Goal: Transaction & Acquisition: Purchase product/service

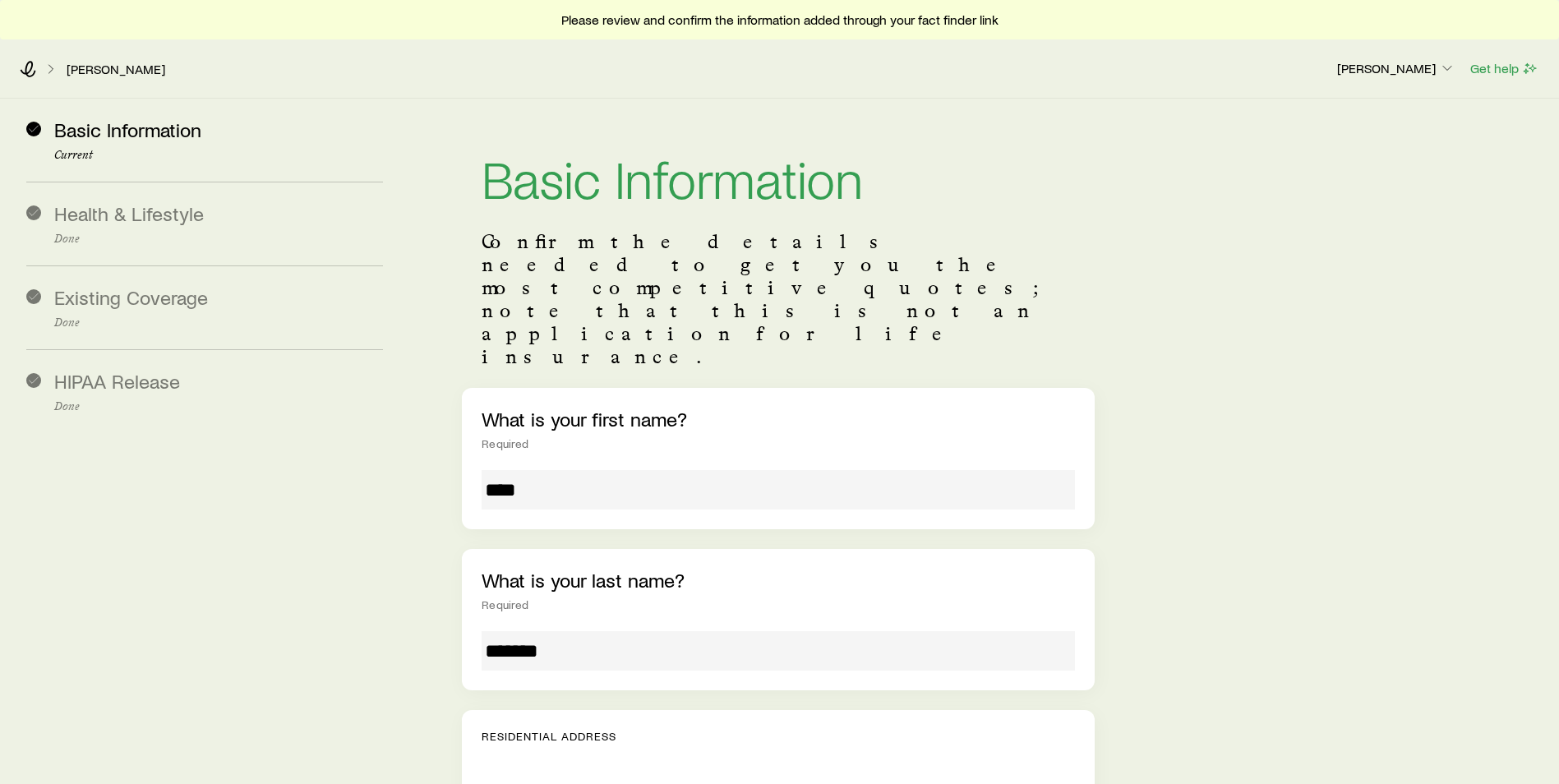
scroll to position [164, 0]
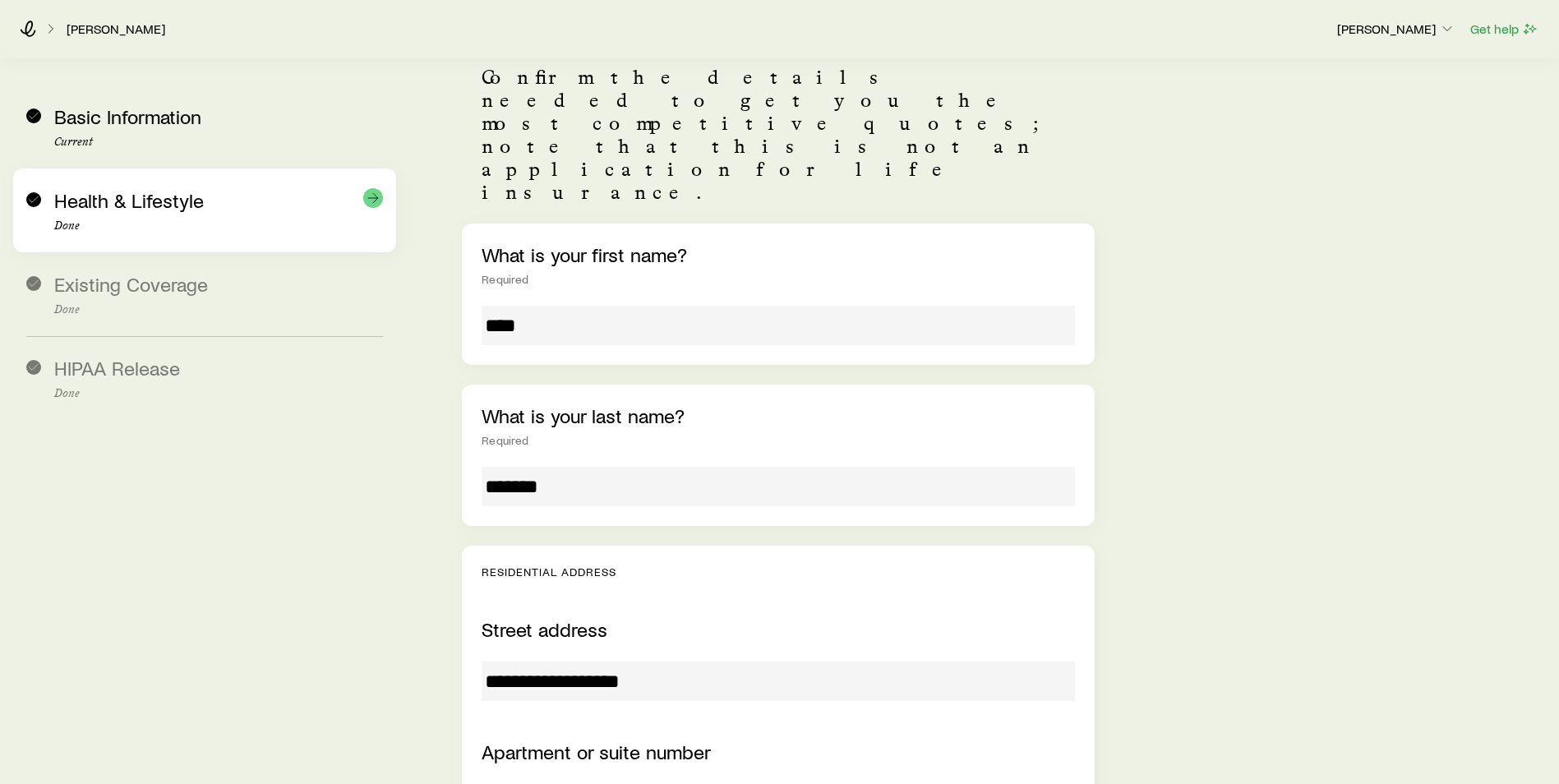
click at [133, 218] on div "Health & Lifestyle Done" at bounding box center [218, 210] width 329 height 44
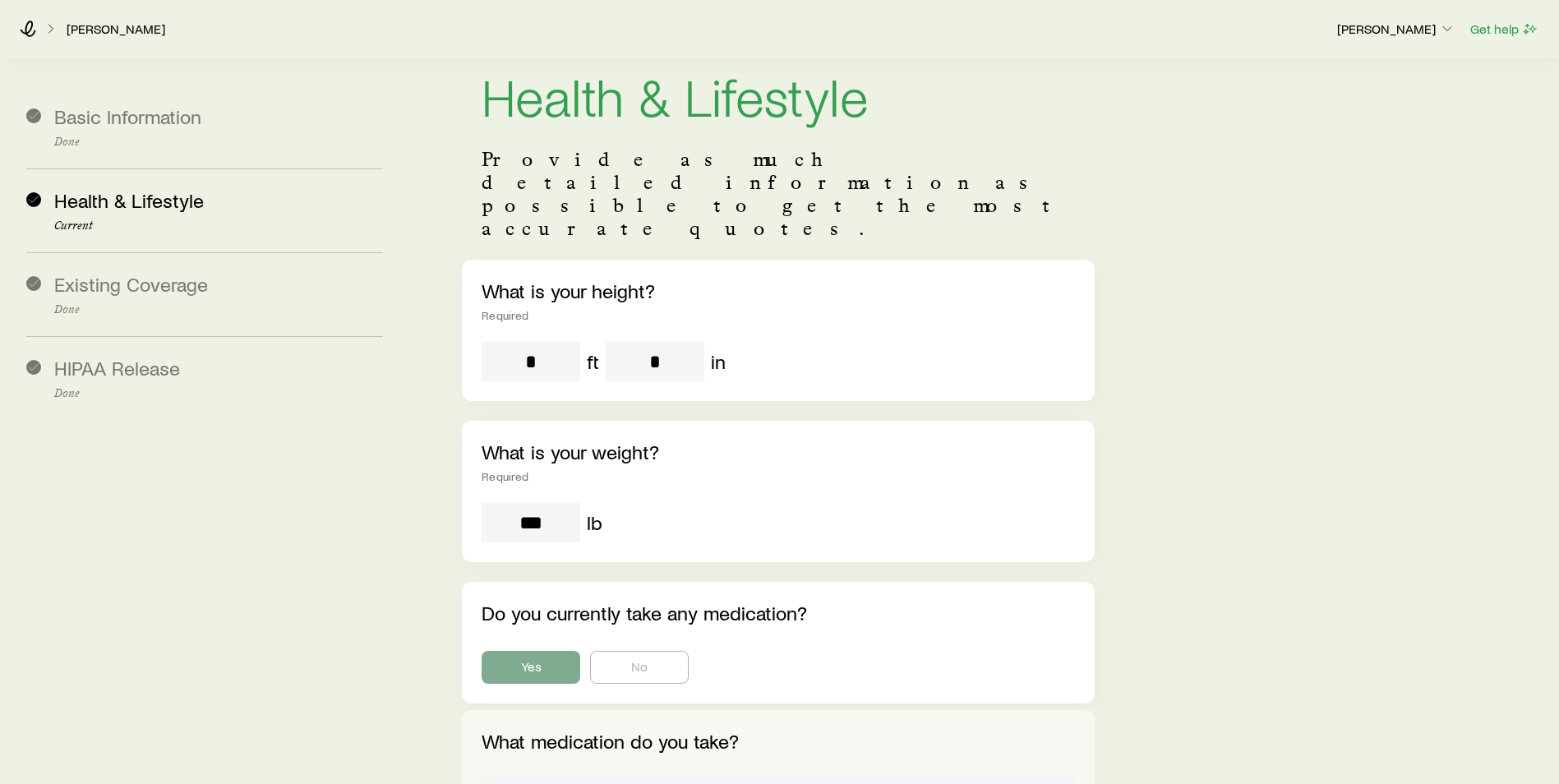
scroll to position [0, 0]
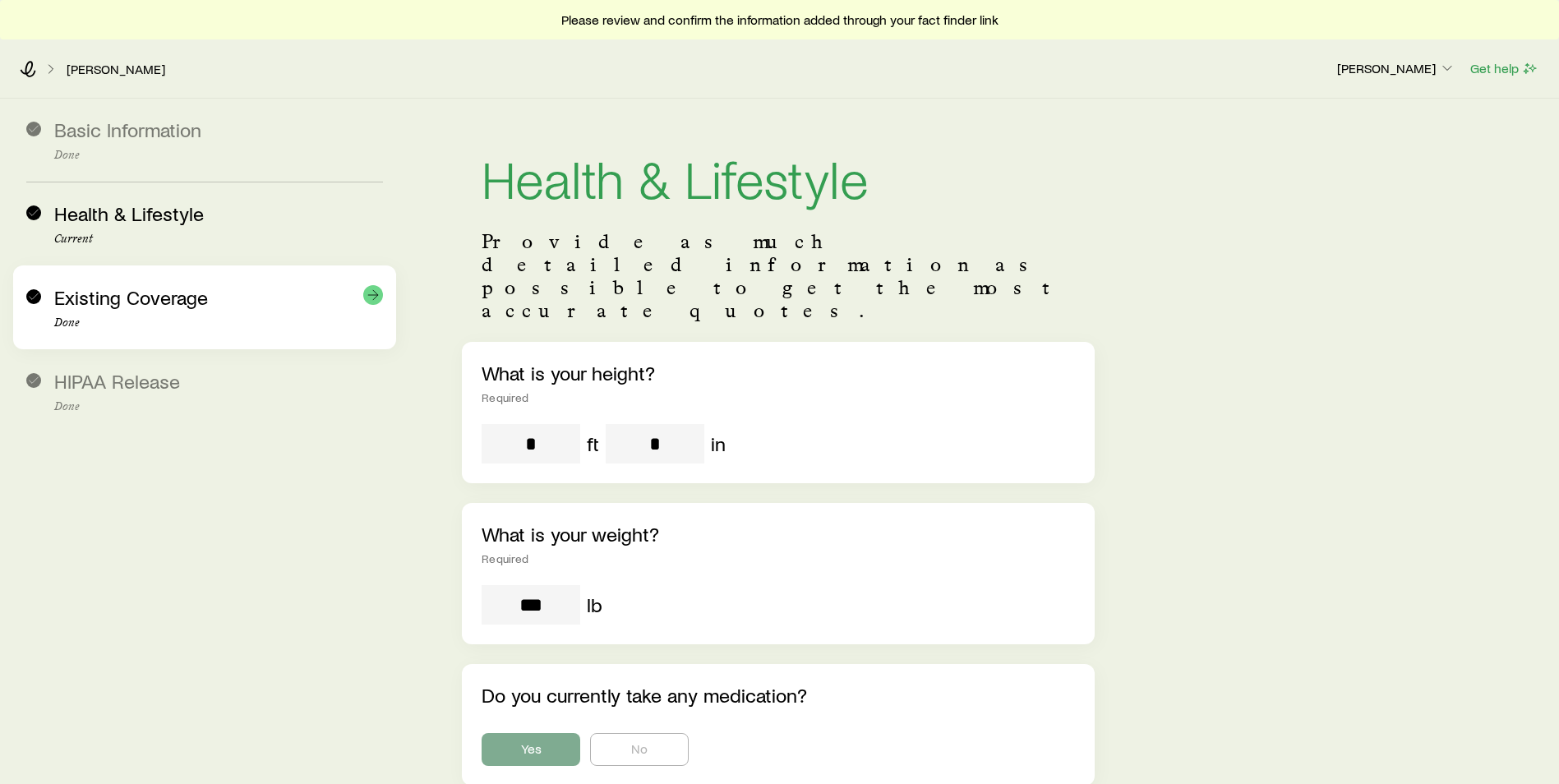
click at [123, 293] on span "Existing Coverage" at bounding box center [131, 297] width 154 height 24
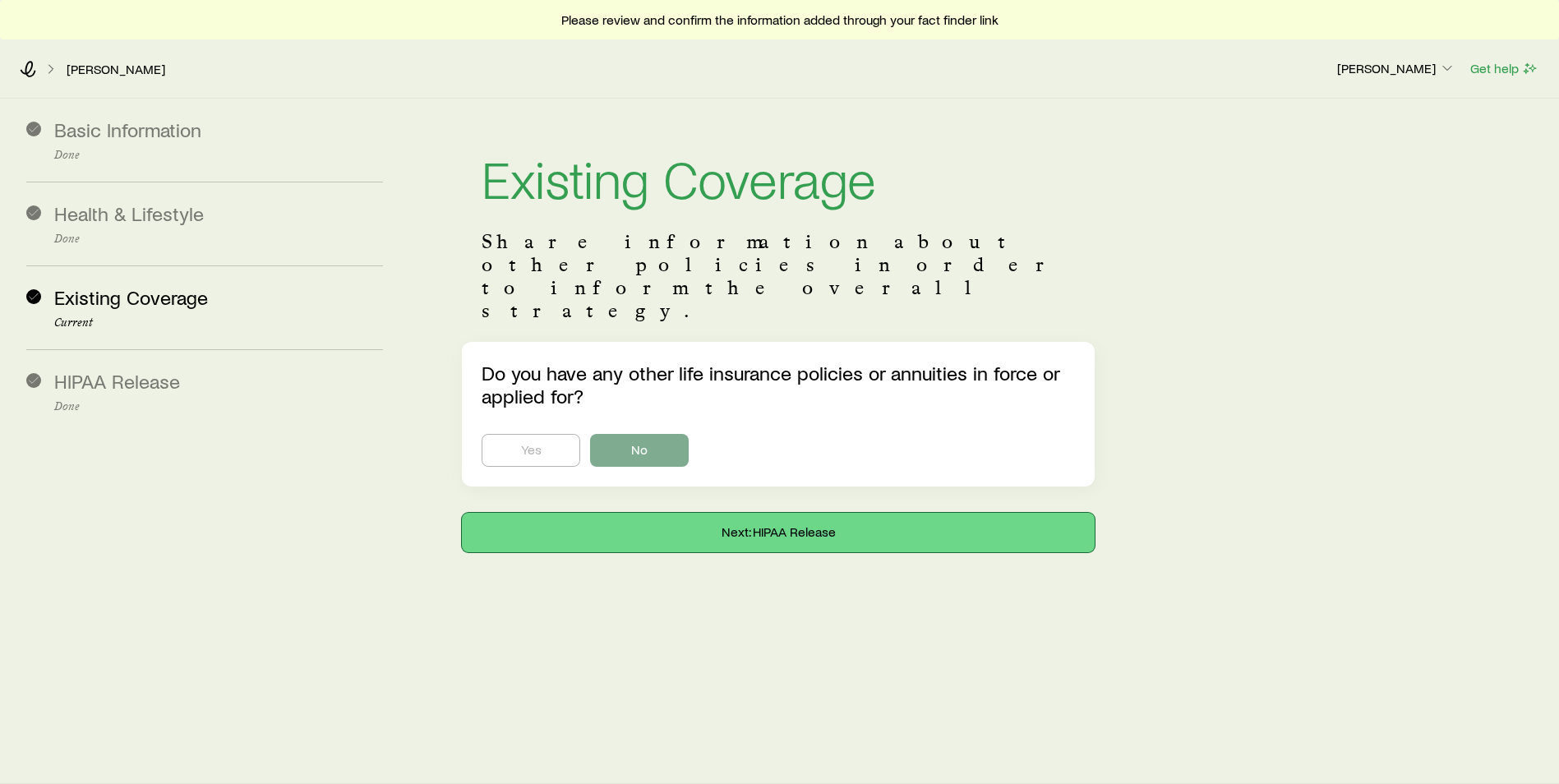
click at [593, 512] on button "Next: HIPAA Release" at bounding box center [779, 532] width 633 height 39
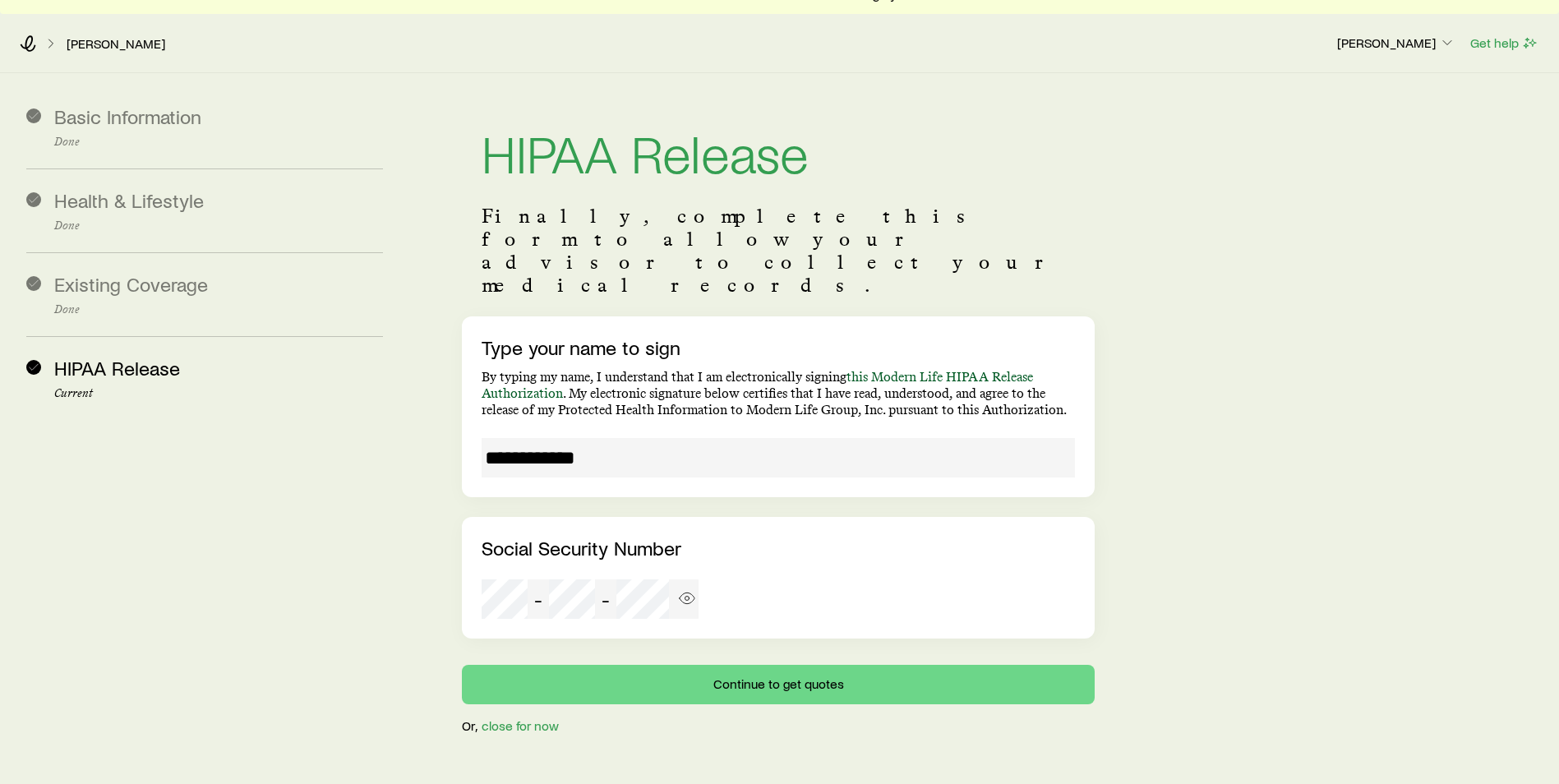
scroll to position [39, 0]
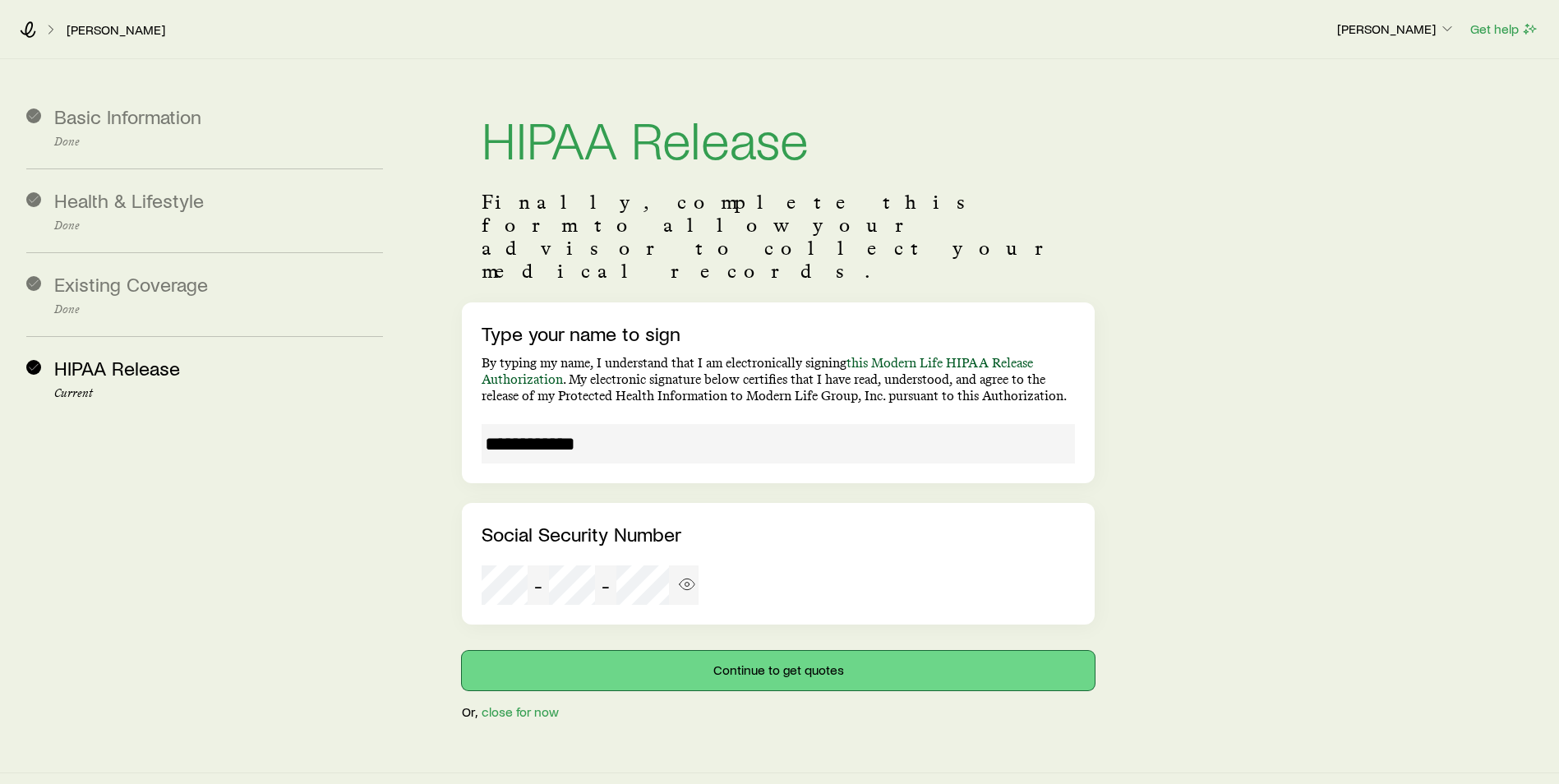
click at [728, 651] on button "Continue to get quotes" at bounding box center [779, 670] width 633 height 39
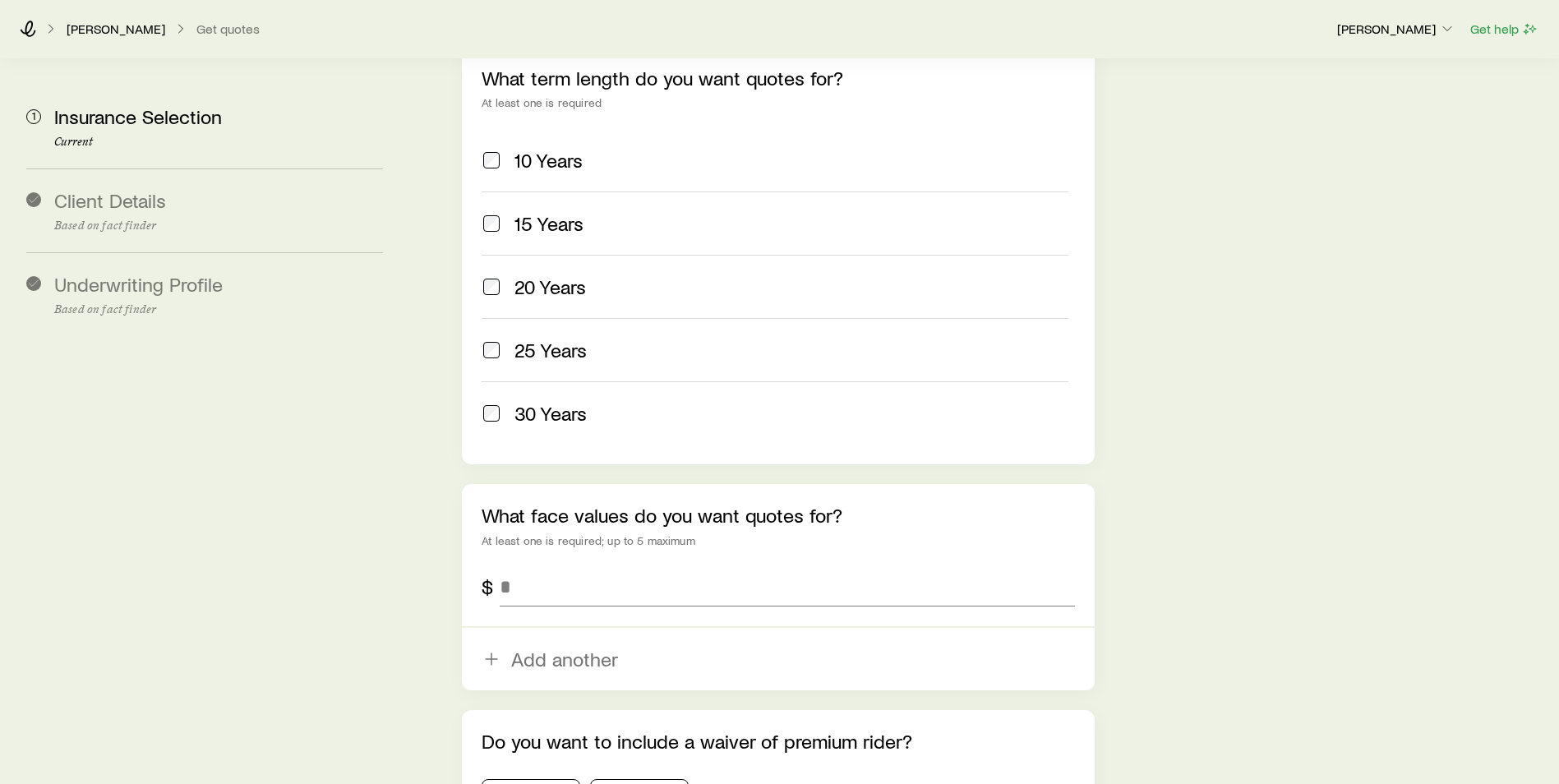
scroll to position [739, 0]
click at [516, 566] on input "tel" at bounding box center [787, 585] width 575 height 39
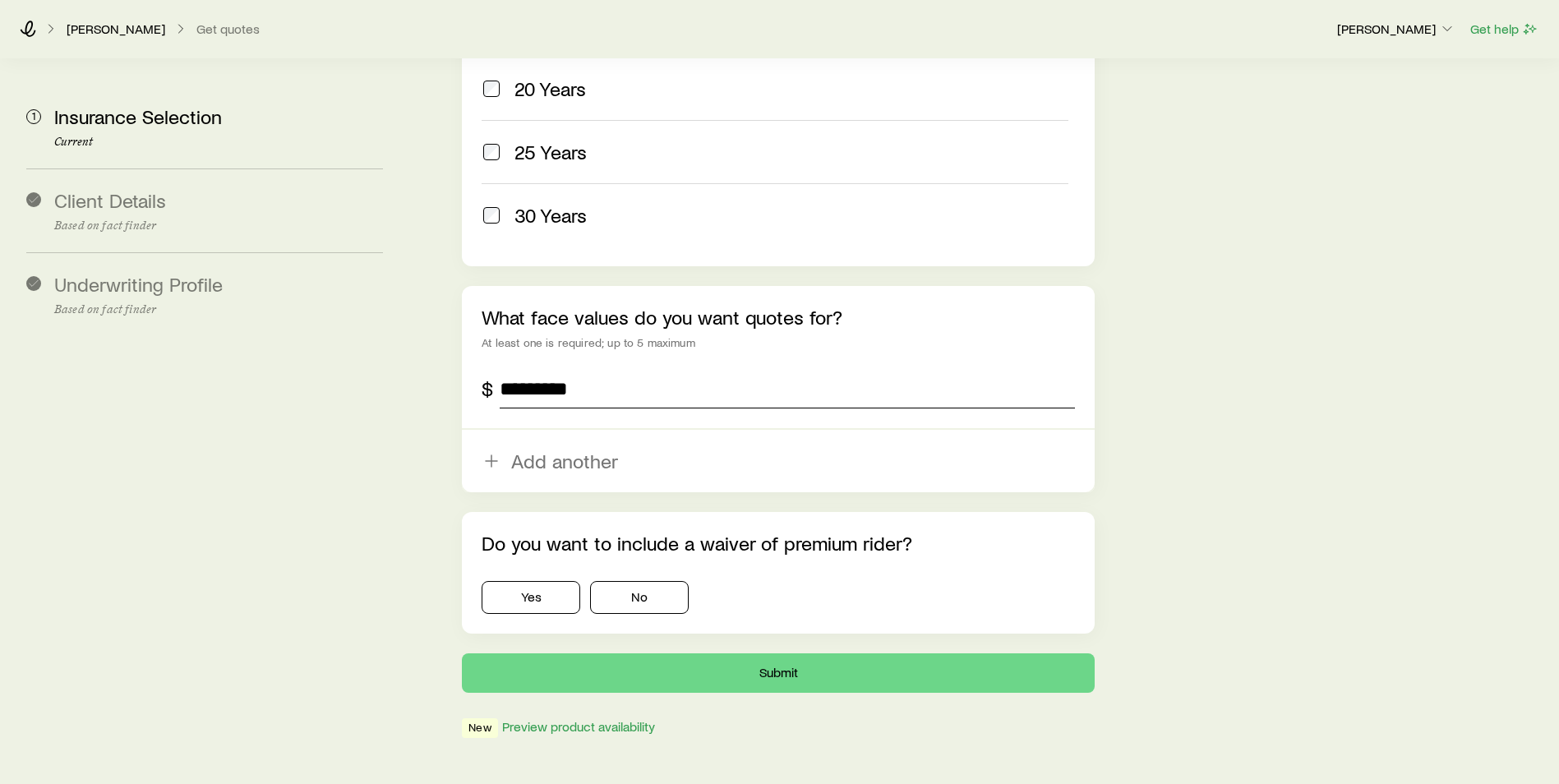
scroll to position [937, 0]
type input "*********"
click at [631, 580] on button "No" at bounding box center [639, 595] width 99 height 33
click at [752, 652] on button "Submit" at bounding box center [779, 672] width 633 height 39
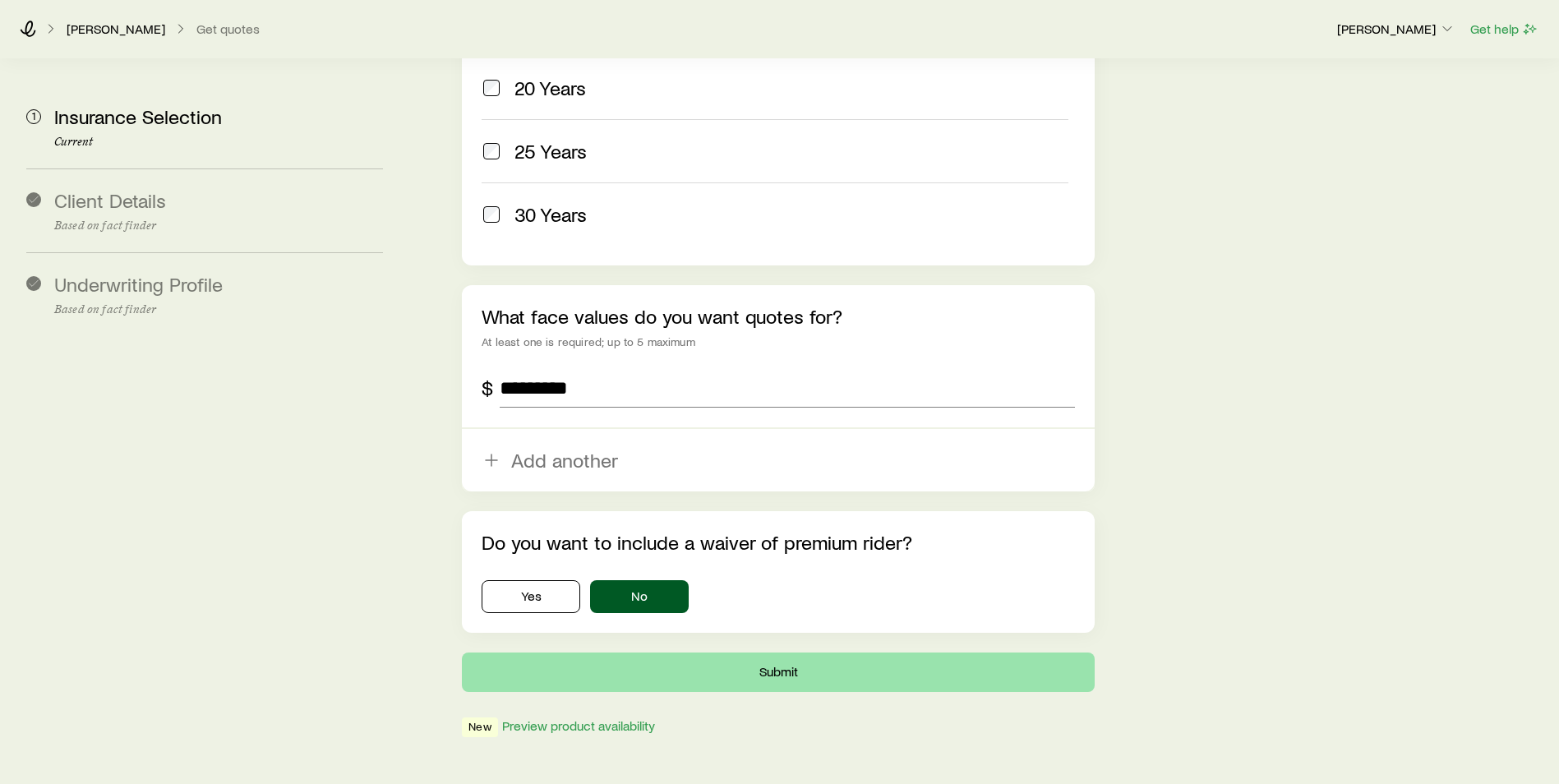
scroll to position [0, 0]
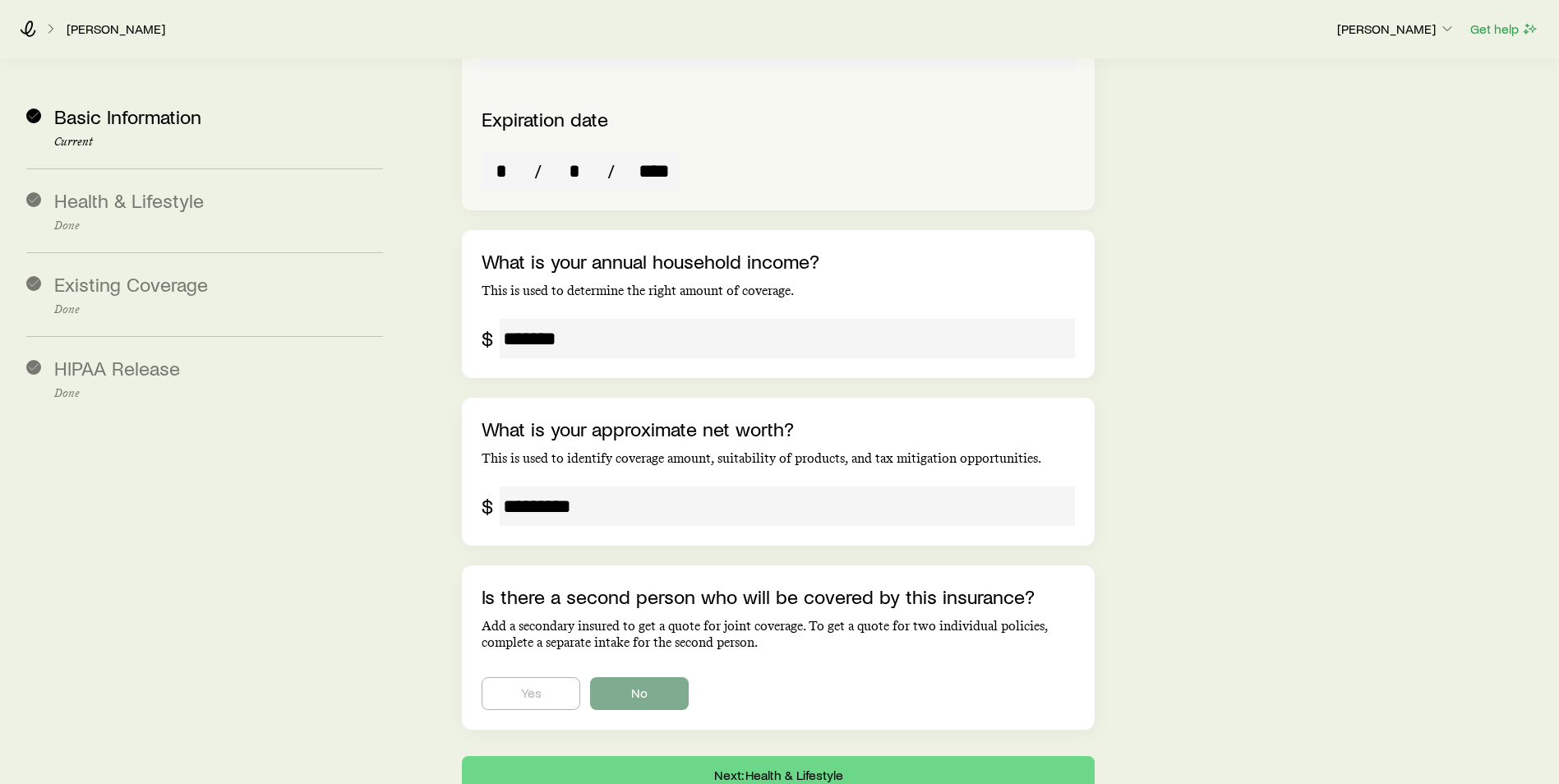
scroll to position [2746, 0]
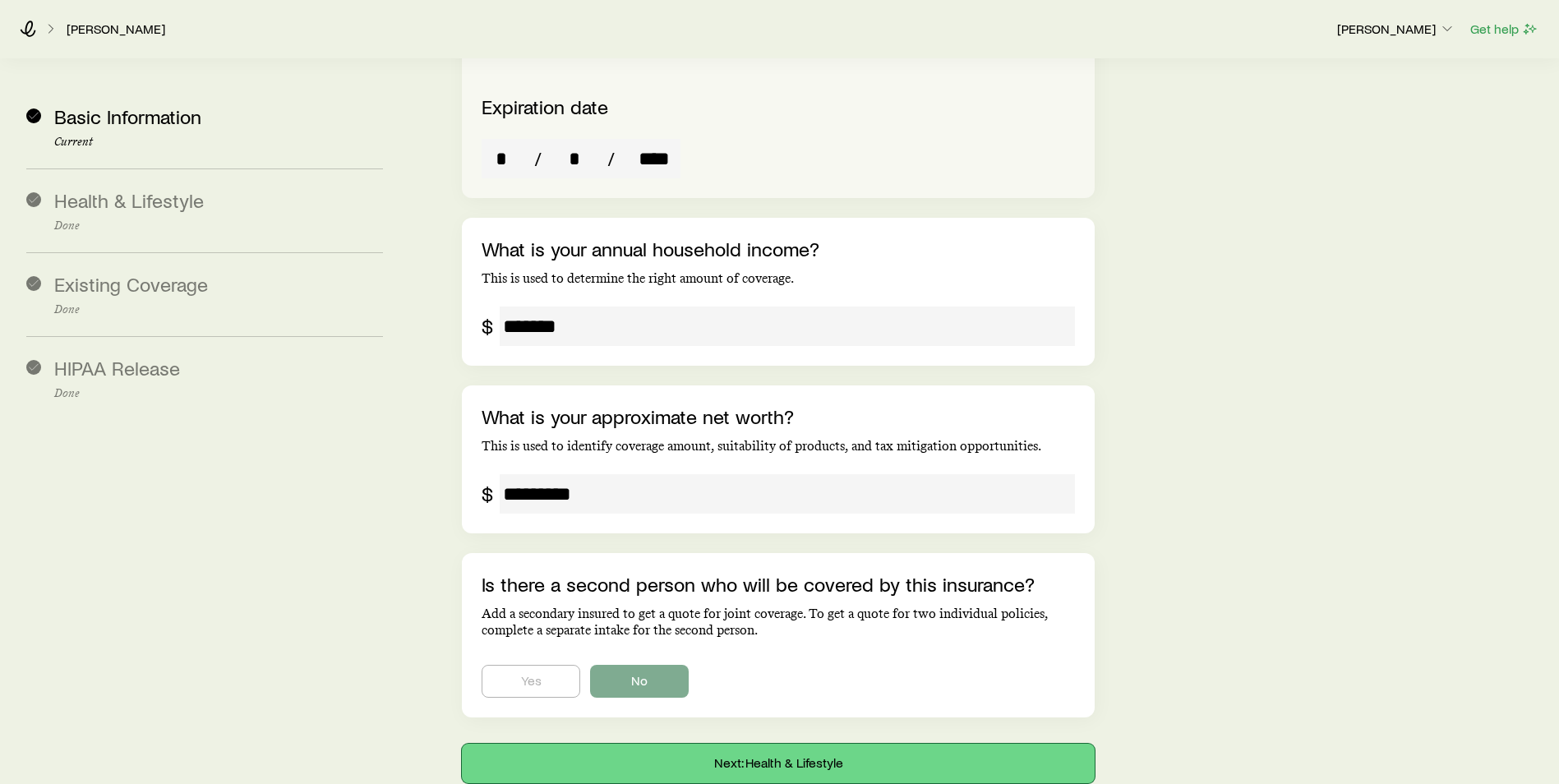
click at [624, 744] on button "Next: Health & Lifestyle" at bounding box center [779, 763] width 633 height 39
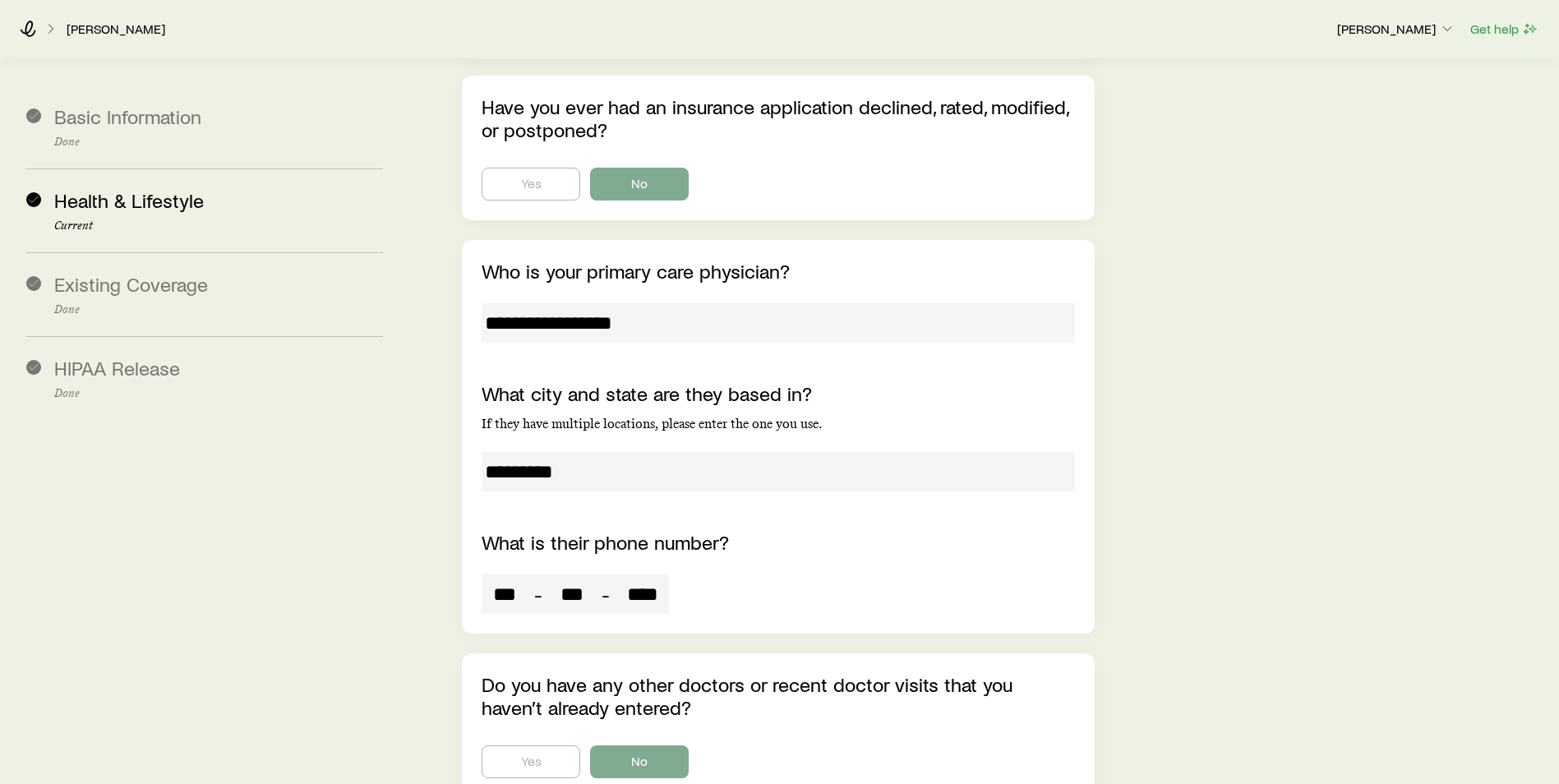
scroll to position [8942, 0]
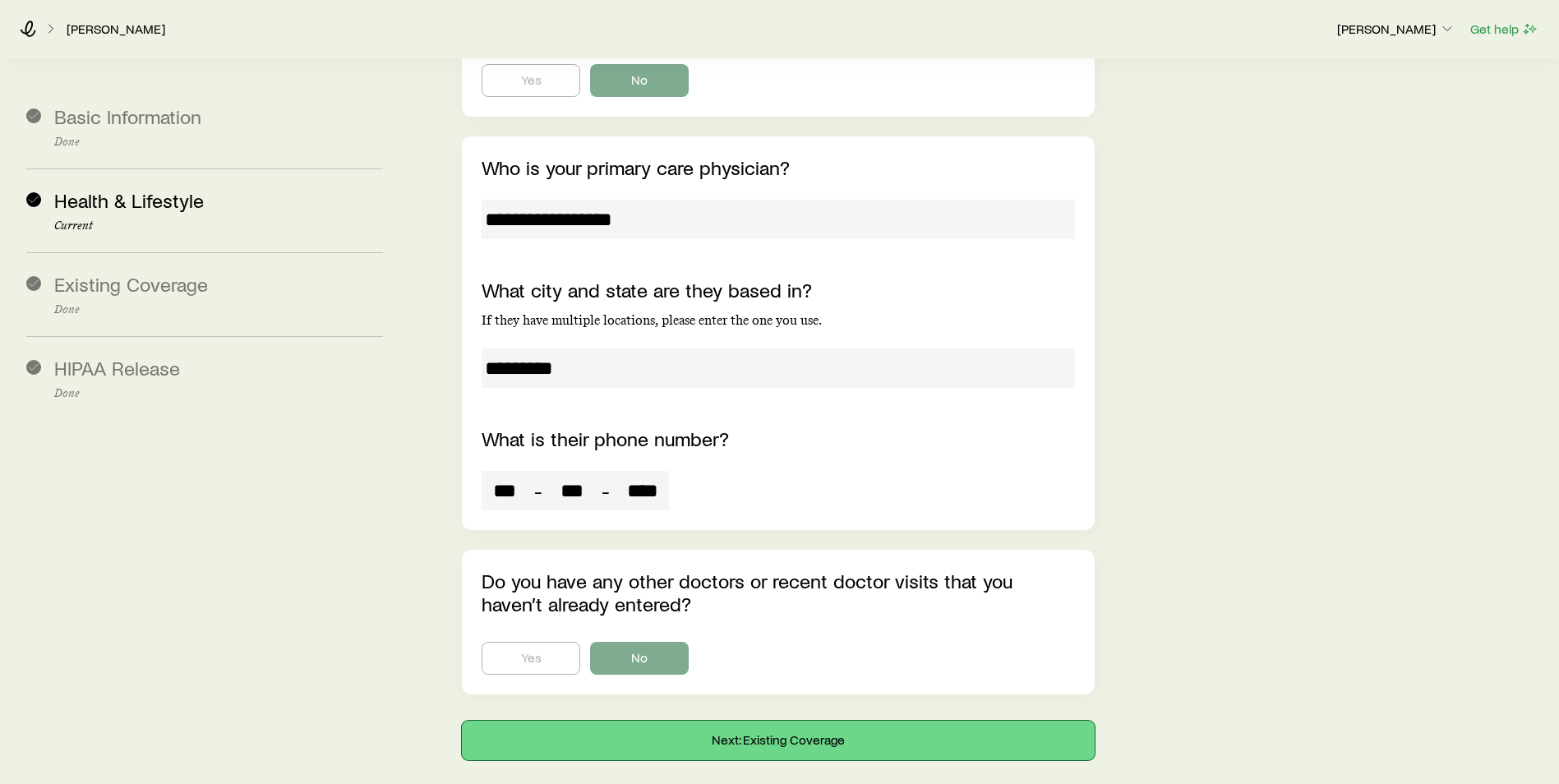
click at [600, 721] on button "Next: Existing Coverage" at bounding box center [779, 740] width 633 height 39
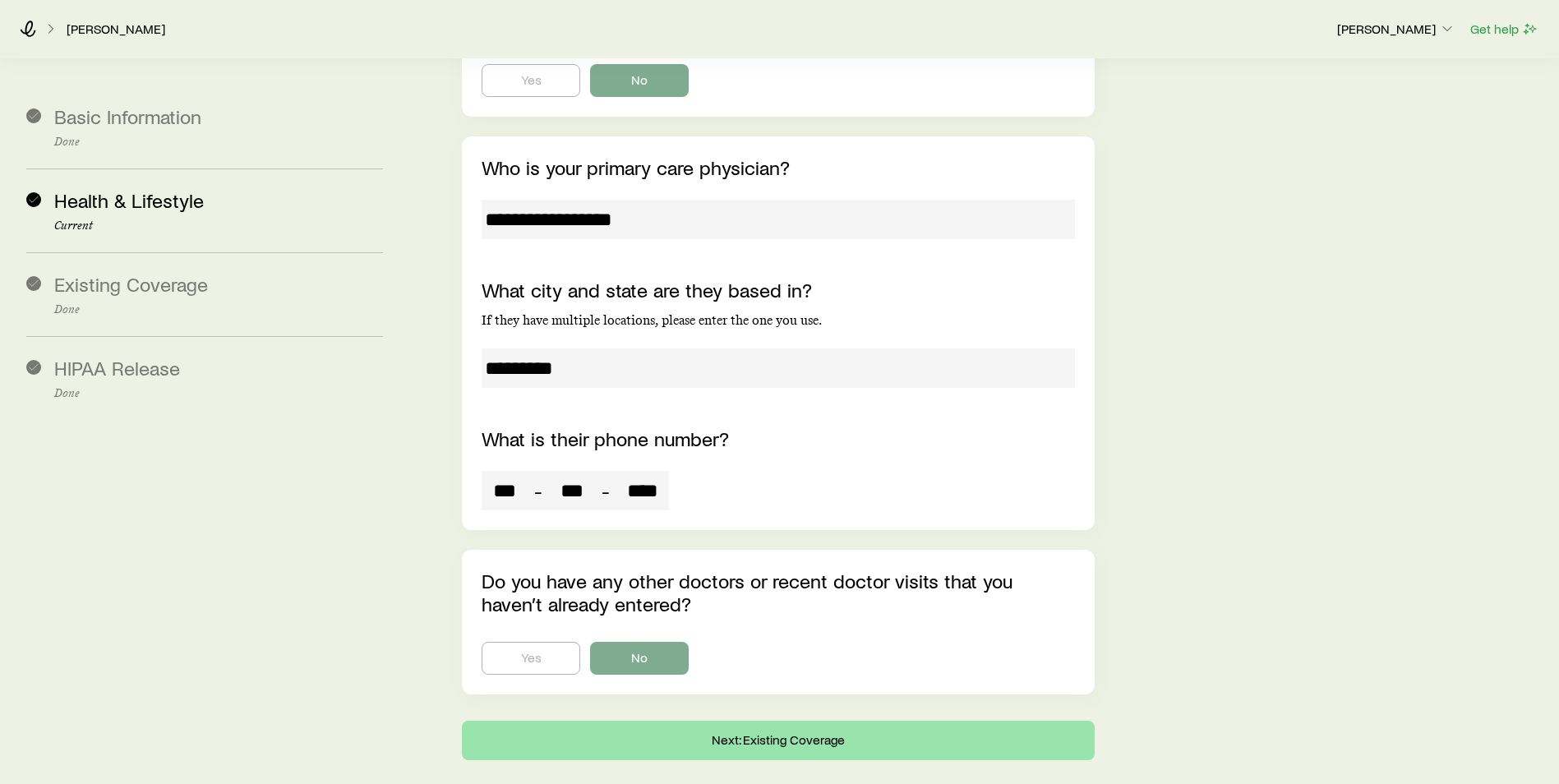
scroll to position [0, 0]
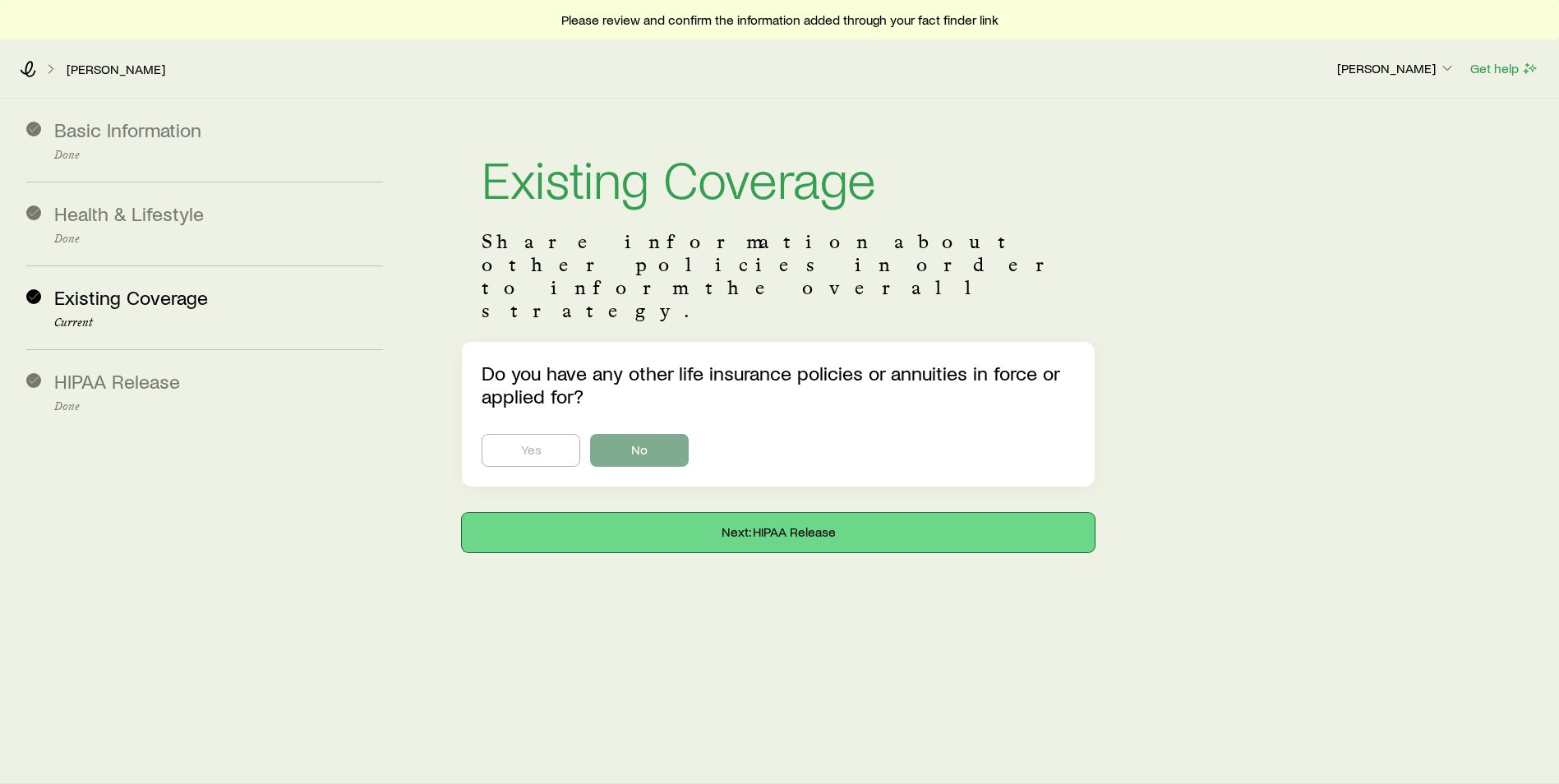
click at [629, 512] on button "Next: HIPAA Release" at bounding box center [779, 532] width 633 height 39
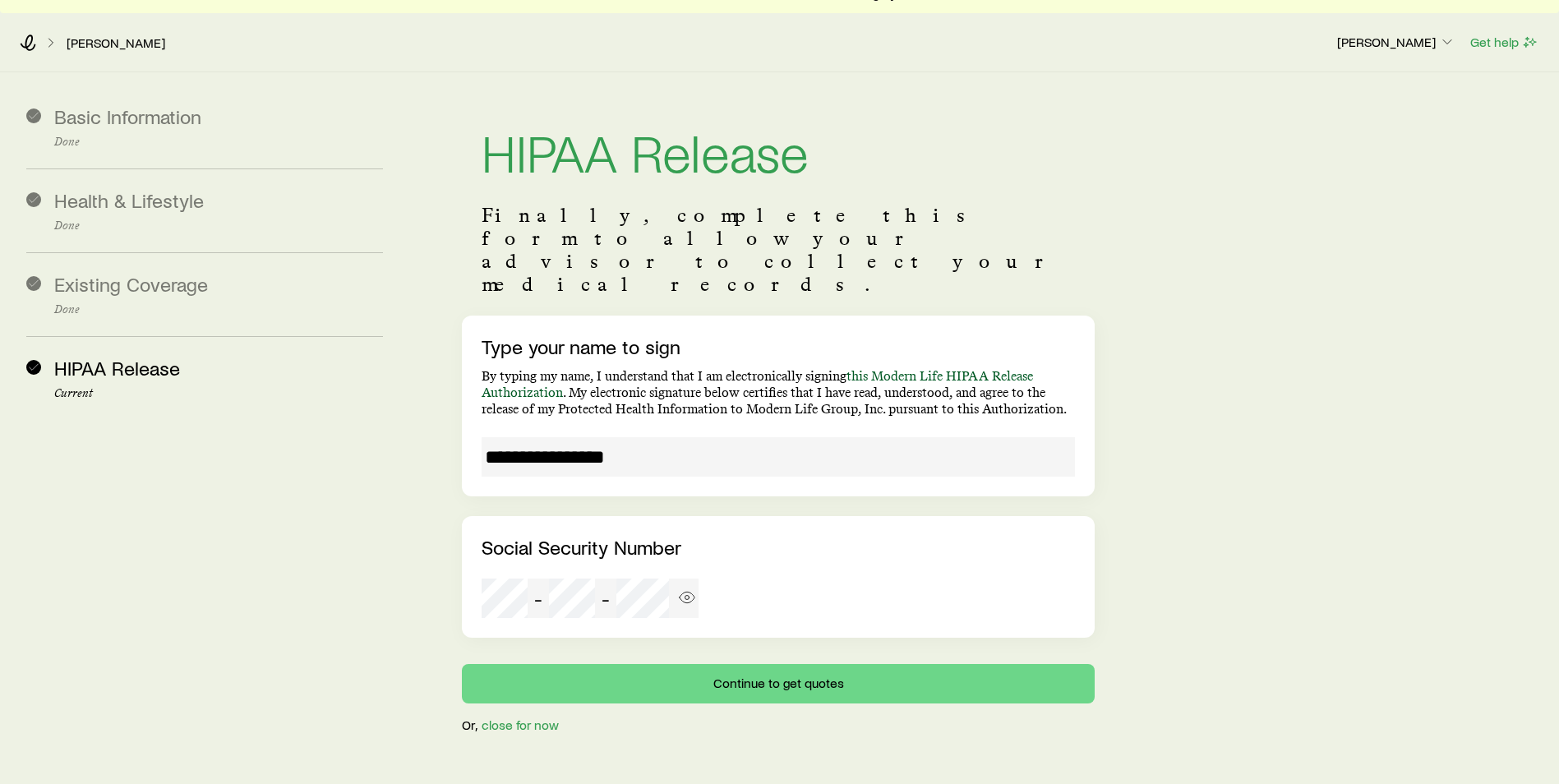
scroll to position [39, 0]
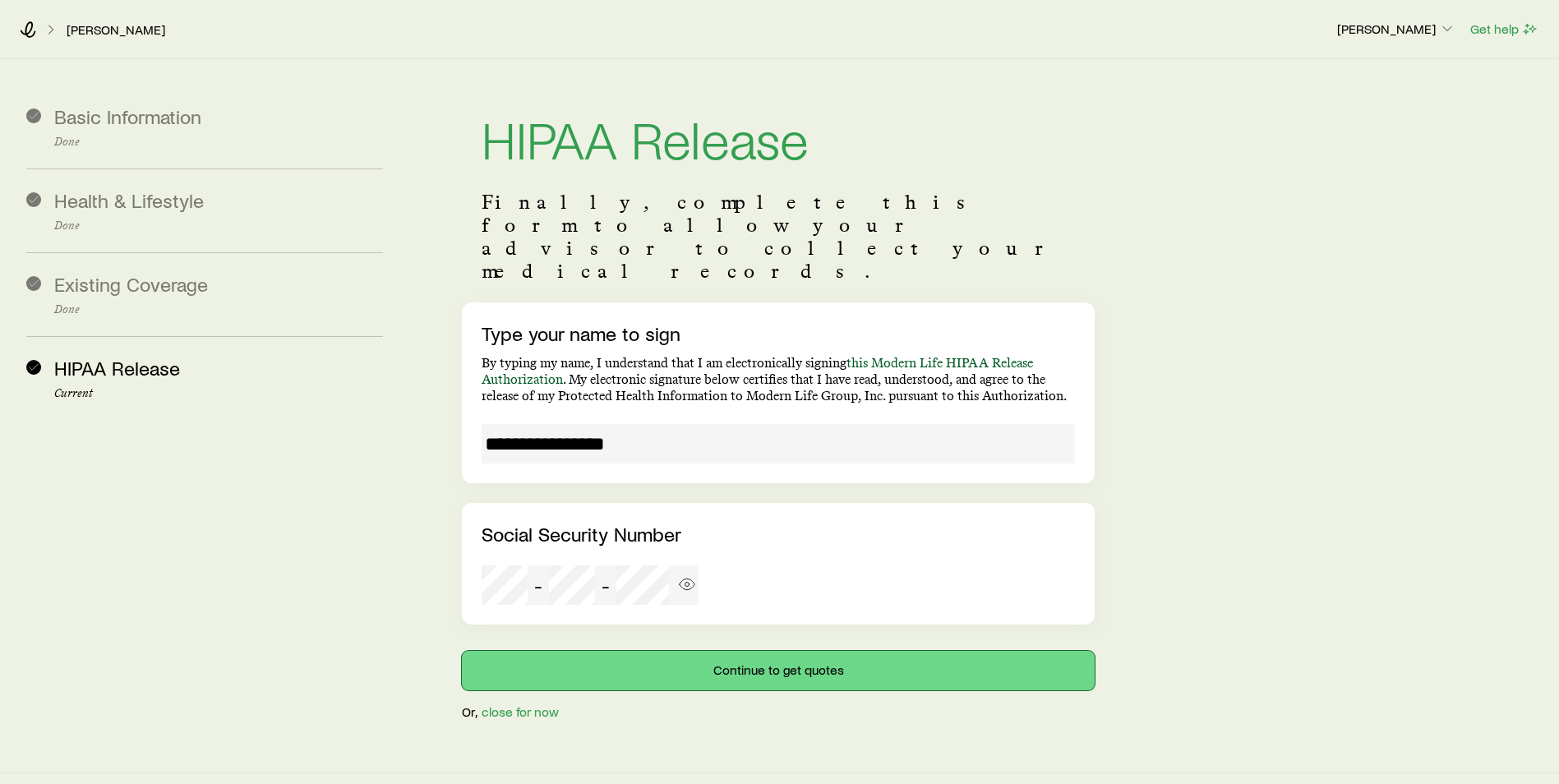
click at [625, 651] on button "Continue to get quotes" at bounding box center [779, 670] width 633 height 39
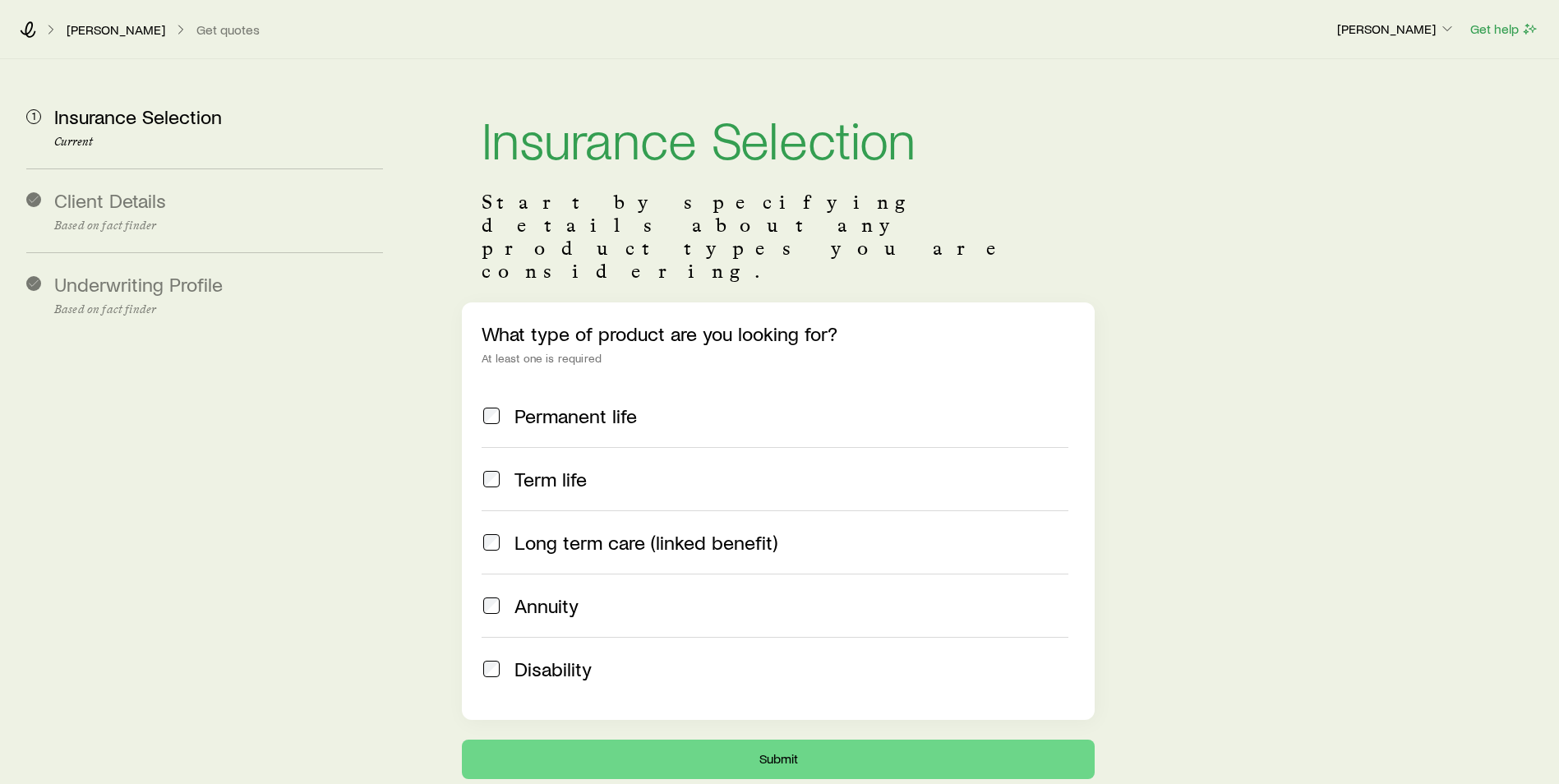
click at [505, 468] on div "Term life" at bounding box center [775, 479] width 586 height 23
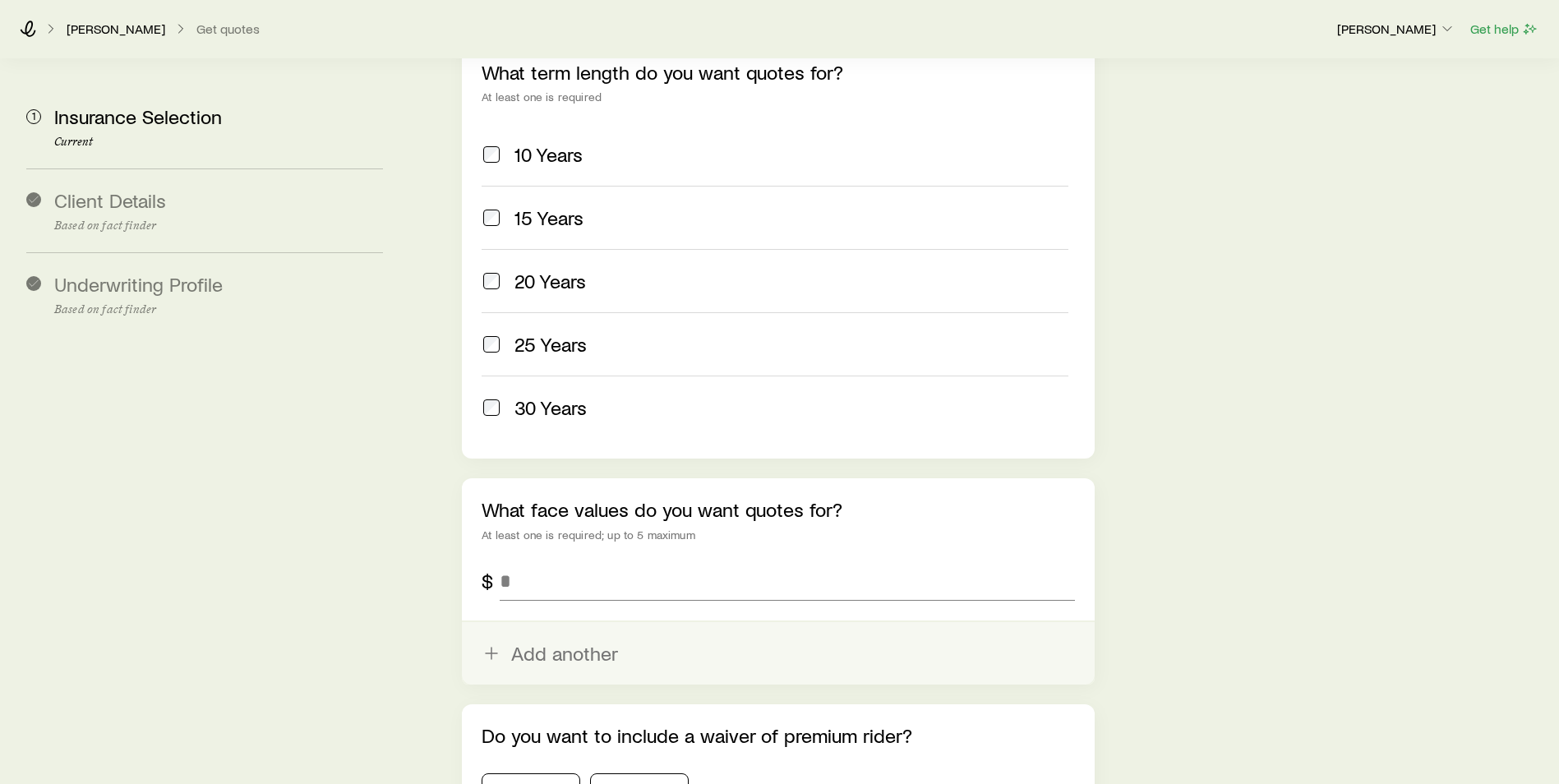
scroll to position [821, 0]
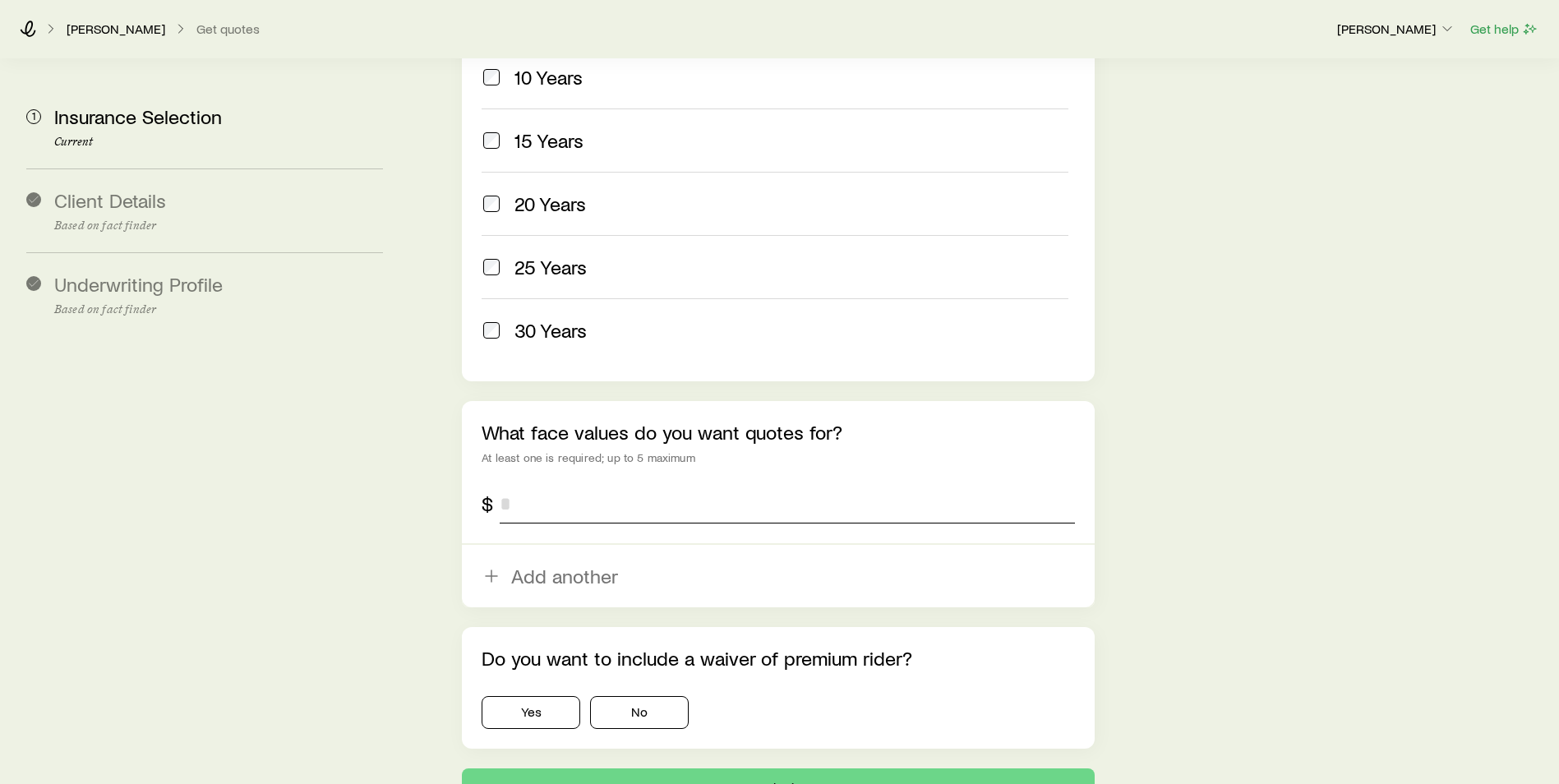
click at [525, 483] on input "tel" at bounding box center [787, 503] width 575 height 39
type input "*********"
click at [629, 696] on button "No" at bounding box center [639, 712] width 99 height 33
click at [640, 768] on button "Submit" at bounding box center [779, 788] width 633 height 39
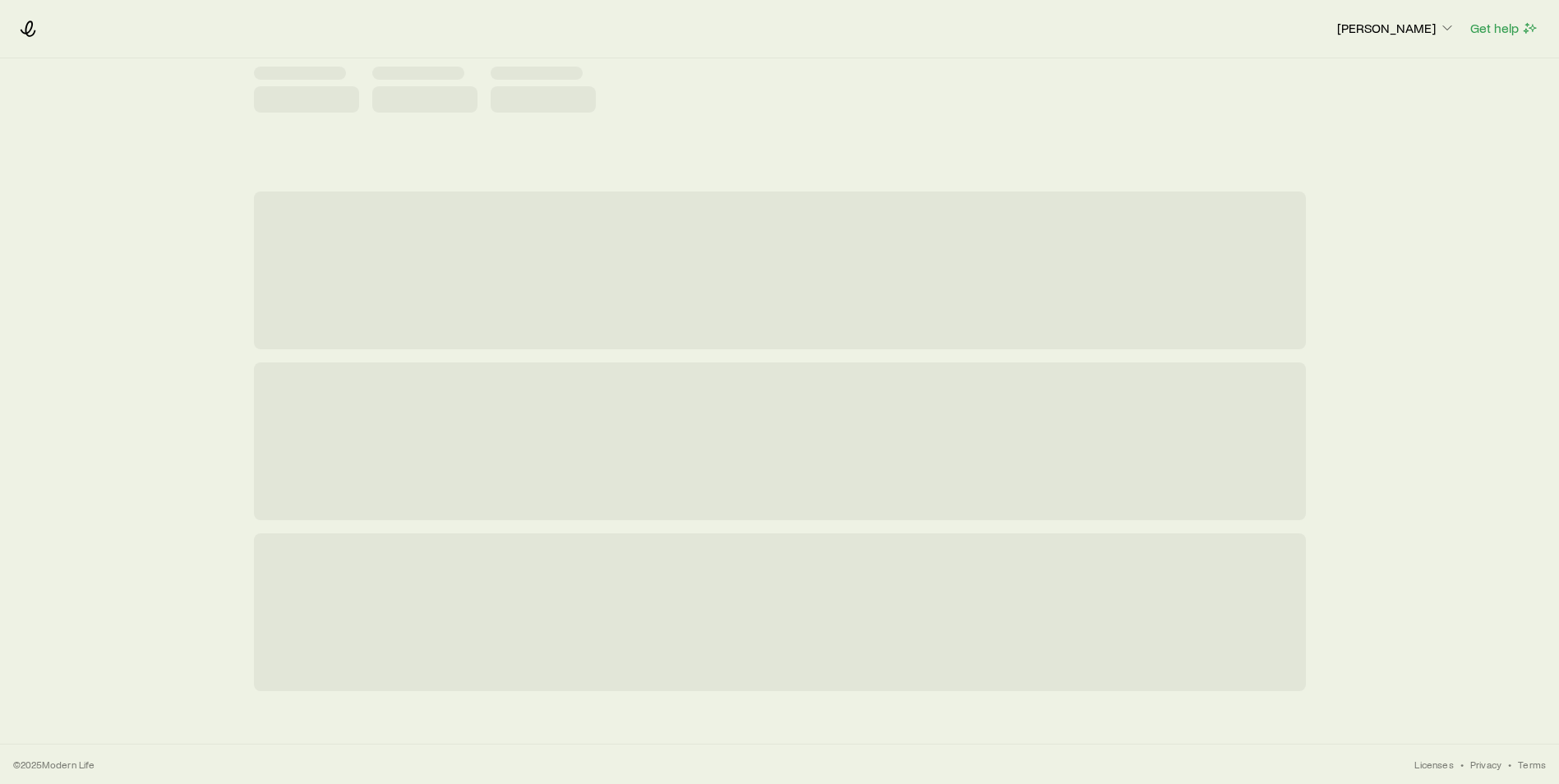
scroll to position [0, 0]
